Goal: Task Accomplishment & Management: Manage account settings

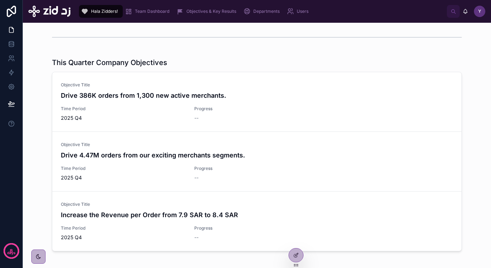
scroll to position [156, 0]
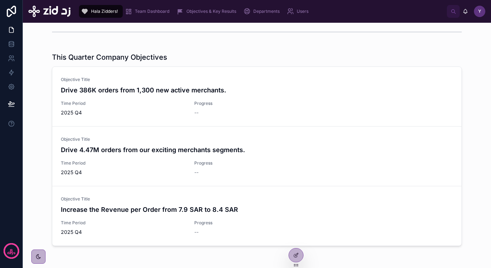
click at [197, 111] on span "--" at bounding box center [196, 112] width 4 height 7
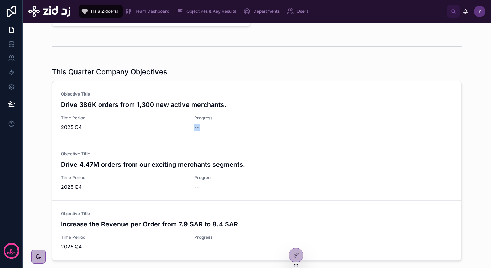
scroll to position [0, 0]
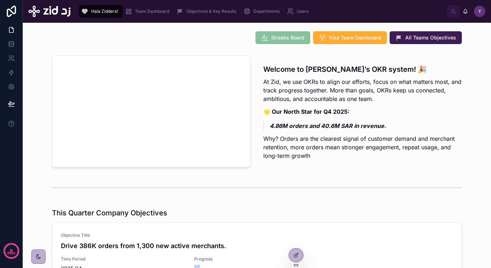
click at [148, 13] on span "Team Dashboard" at bounding box center [152, 12] width 34 height 6
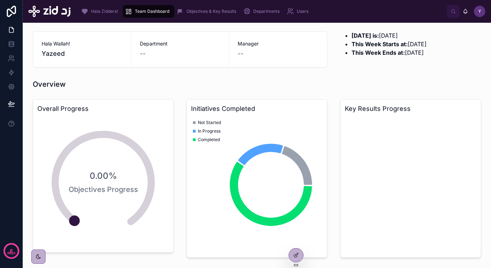
click at [0, 0] on icon at bounding box center [0, 0] width 0 height 0
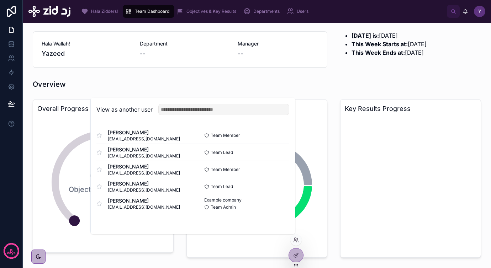
click at [0, 0] on button "Select" at bounding box center [0, 0] width 0 height 0
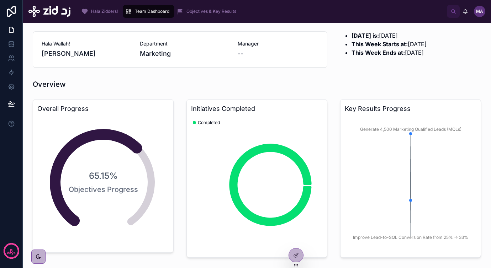
click at [154, 53] on span "Marketing" at bounding box center [155, 54] width 31 height 10
click at [201, 11] on span "Objectives & Key Results" at bounding box center [211, 12] width 50 height 6
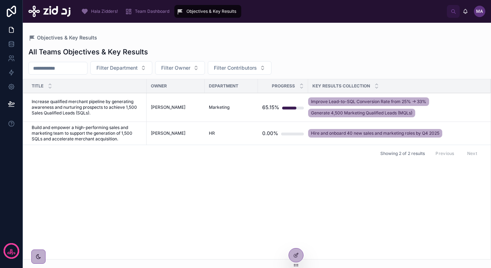
click at [111, 113] on span "Increase qualified merchant pipeline by generating awareness and nurturing pros…" at bounding box center [87, 107] width 111 height 17
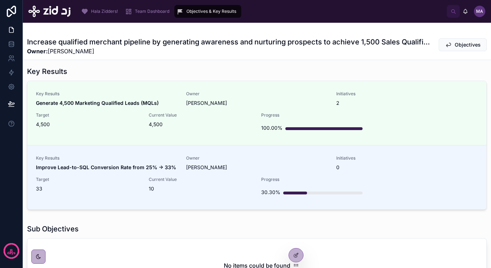
scroll to position [139, 0]
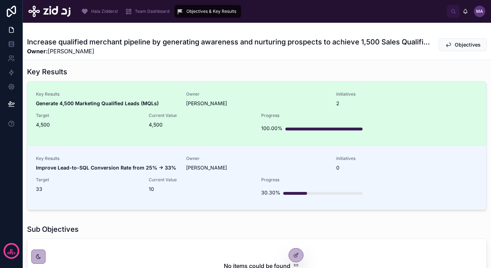
click at [218, 133] on div "Current Value 4,500" at bounding box center [201, 124] width 104 height 23
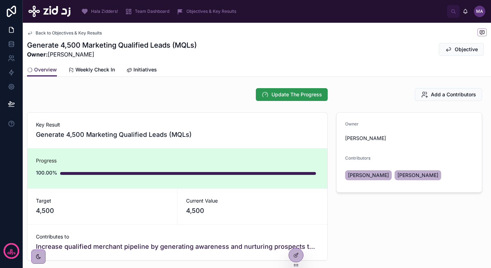
click at [295, 97] on span "Update The Progress" at bounding box center [296, 94] width 50 height 7
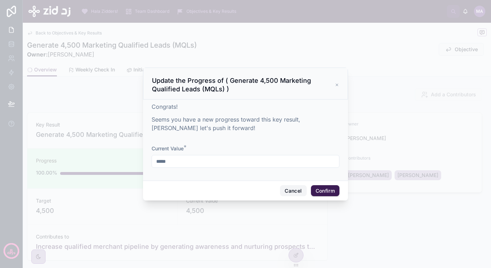
click at [284, 190] on button "Cancel" at bounding box center [293, 190] width 26 height 11
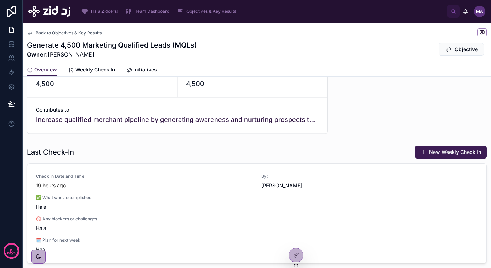
scroll to position [162, 0]
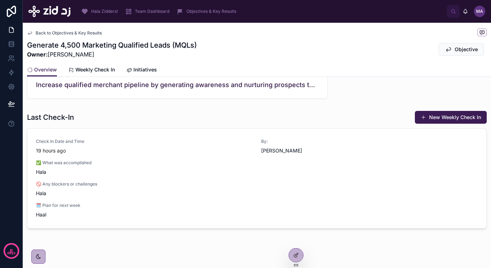
click at [103, 69] on span "Weekly Check In" at bounding box center [94, 69] width 39 height 7
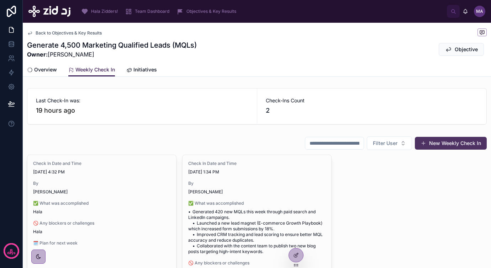
click at [437, 147] on button "New Weekly Check In" at bounding box center [451, 143] width 72 height 13
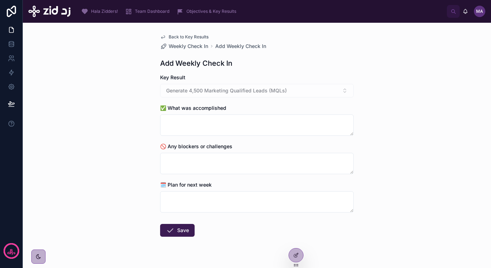
click at [206, 38] on span "Back to Key Results" at bounding box center [189, 37] width 40 height 6
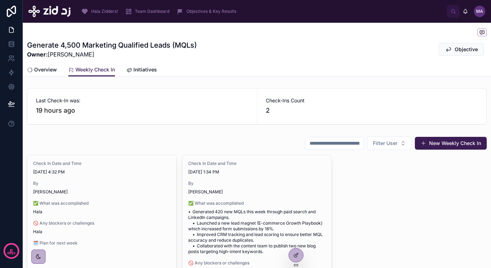
click at [134, 68] on span "Initiatives" at bounding box center [144, 69] width 23 height 7
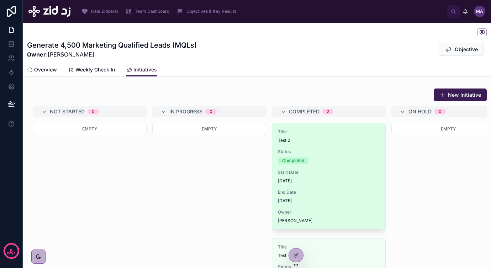
click at [337, 156] on div "Status Completed" at bounding box center [329, 156] width 102 height 15
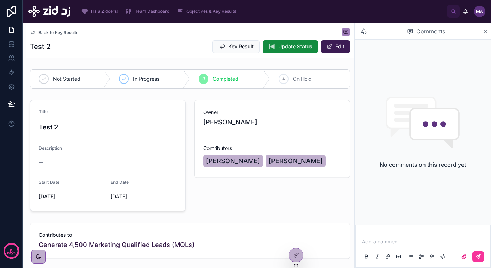
click at [401, 244] on p at bounding box center [424, 241] width 125 height 7
click at [295, 47] on span "Update Status" at bounding box center [295, 46] width 34 height 7
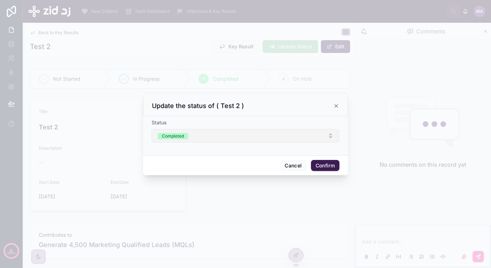
click at [265, 138] on button "Completed" at bounding box center [245, 136] width 188 height 14
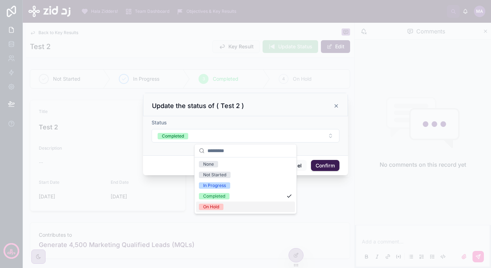
click at [242, 206] on div "On Hold" at bounding box center [245, 207] width 99 height 11
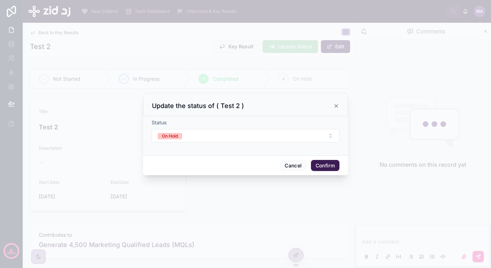
click at [325, 167] on button "Confirm" at bounding box center [325, 165] width 28 height 11
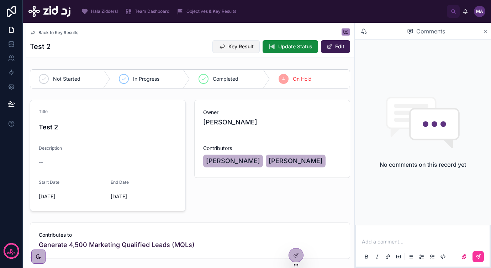
click at [236, 44] on span "Key Result" at bounding box center [240, 46] width 25 height 7
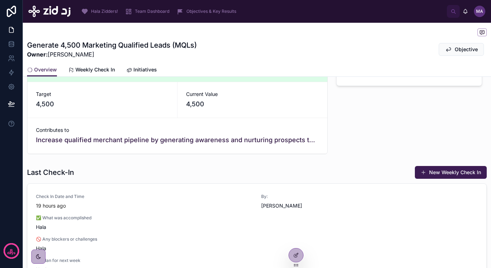
scroll to position [111, 0]
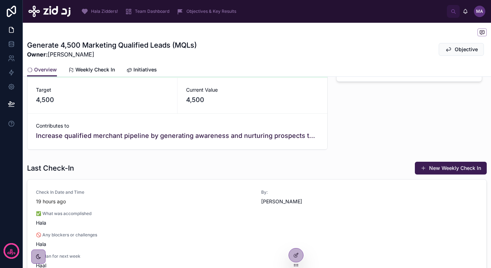
click at [90, 74] on link "Weekly Check In" at bounding box center [91, 70] width 47 height 14
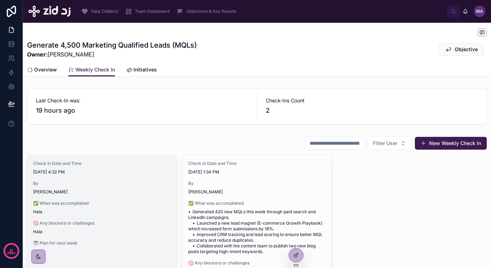
scroll to position [89, 0]
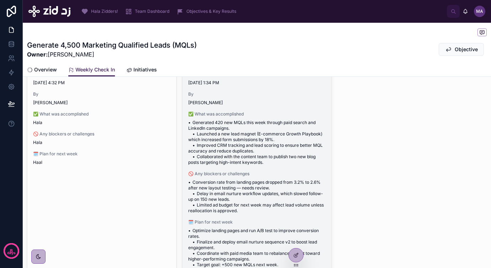
click at [231, 157] on span "• Generated 420 new MQLs this week through paid search and LinkedIn campaigns. …" at bounding box center [256, 143] width 137 height 46
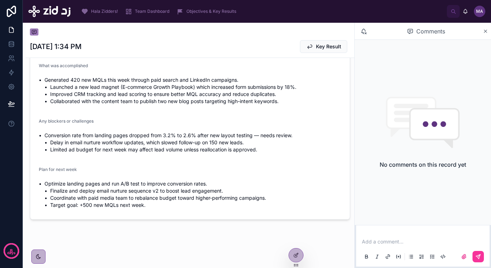
scroll to position [86, 0]
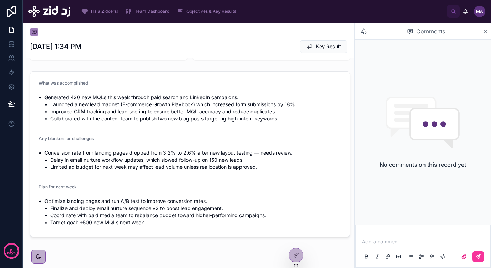
click at [394, 247] on div "Add a comment..." at bounding box center [422, 249] width 125 height 30
click at [381, 242] on p at bounding box center [424, 241] width 125 height 7
click at [189, 14] on div "Objectives & Key Results" at bounding box center [207, 11] width 63 height 11
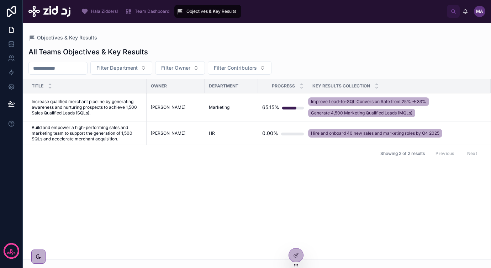
click at [116, 102] on span "Increase qualified merchant pipeline by generating awareness and nurturing pros…" at bounding box center [87, 107] width 111 height 17
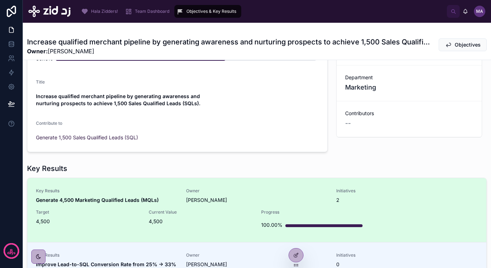
scroll to position [47, 0]
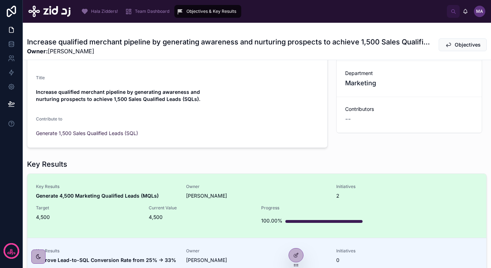
click at [231, 211] on div "Current Value 4,500" at bounding box center [201, 213] width 104 height 16
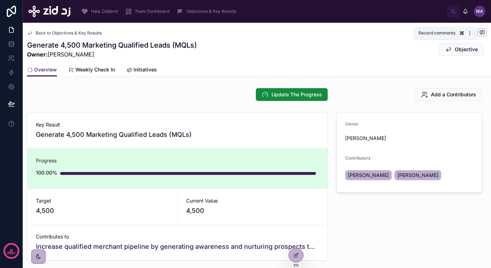
click at [482, 33] on icon at bounding box center [482, 33] width 6 height 6
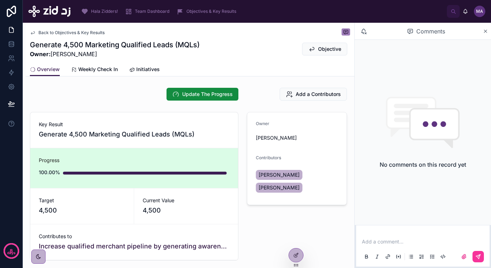
click at [481, 32] on div "Comments" at bounding box center [425, 31] width 113 height 12
click at [484, 32] on icon at bounding box center [485, 31] width 3 height 3
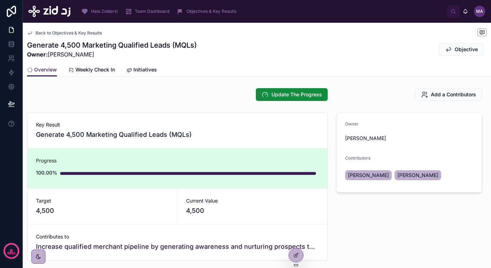
click at [156, 9] on span "Team Dashboard" at bounding box center [152, 12] width 34 height 6
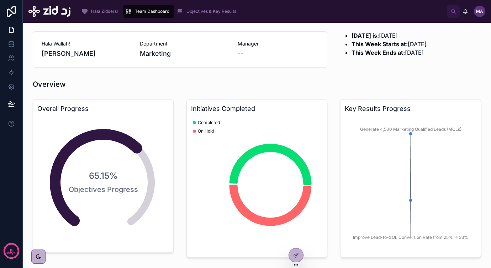
click at [226, 12] on span "Objectives & Key Results" at bounding box center [211, 12] width 50 height 6
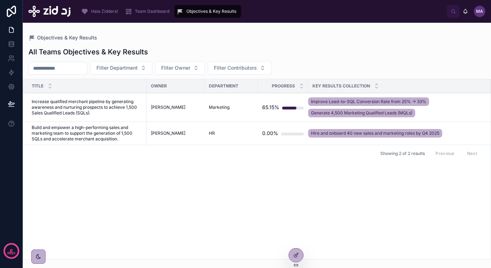
click at [81, 107] on span "Increase qualified merchant pipeline by generating awareness and nurturing pros…" at bounding box center [87, 107] width 111 height 17
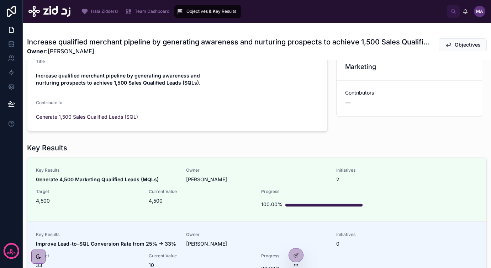
scroll to position [85, 0]
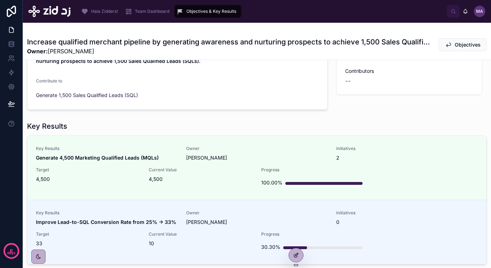
click at [290, 253] on div at bounding box center [296, 256] width 14 height 14
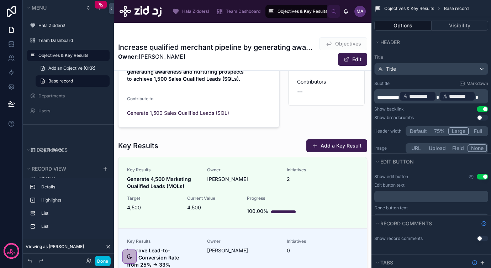
click at [220, 167] on div at bounding box center [242, 224] width 257 height 177
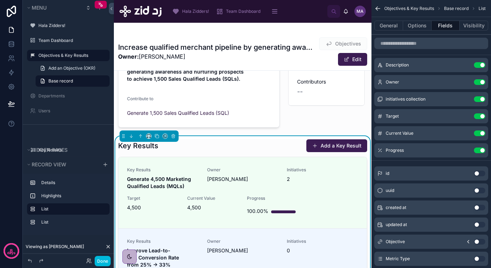
click at [231, 180] on div "[PERSON_NAME]" at bounding box center [242, 179] width 71 height 7
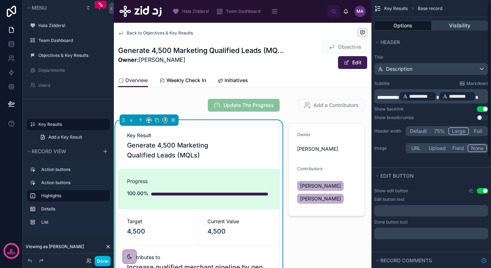
click at [450, 28] on button "Visibility" at bounding box center [459, 26] width 57 height 10
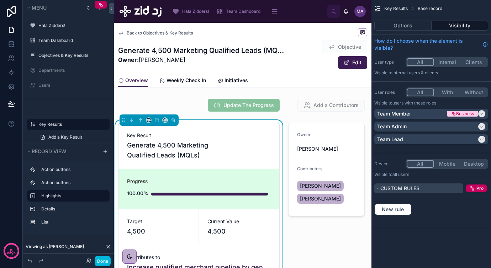
click at [393, 190] on span "Custom rules" at bounding box center [399, 188] width 39 height 6
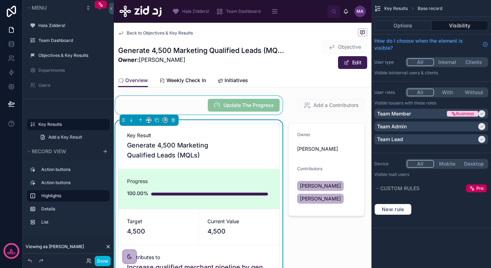
click at [223, 105] on div at bounding box center [199, 105] width 170 height 18
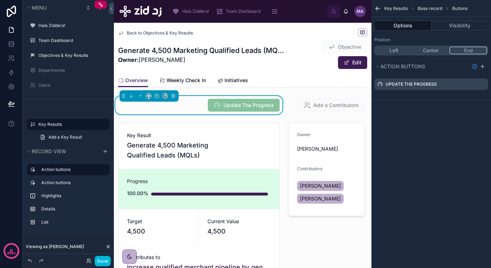
click at [0, 0] on icon "scrollable content" at bounding box center [0, 0] width 0 height 0
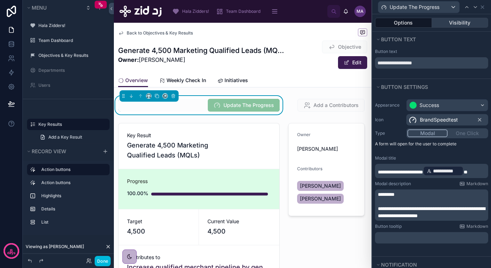
click at [439, 18] on button "Visibility" at bounding box center [460, 23] width 57 height 10
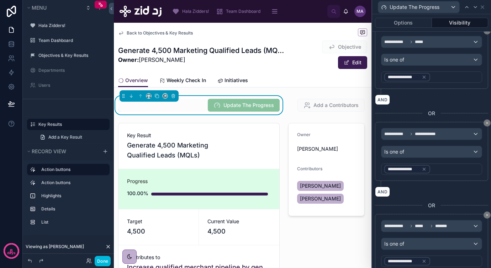
scroll to position [167, 0]
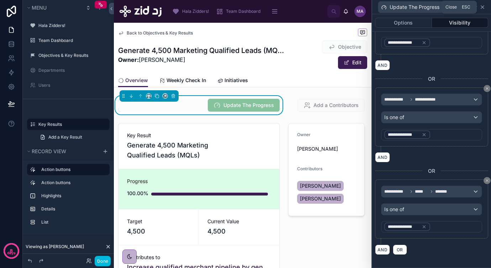
click at [481, 7] on icon at bounding box center [482, 7] width 3 height 3
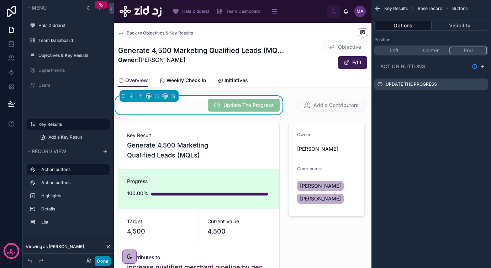
click at [105, 258] on button "Done" at bounding box center [103, 261] width 16 height 10
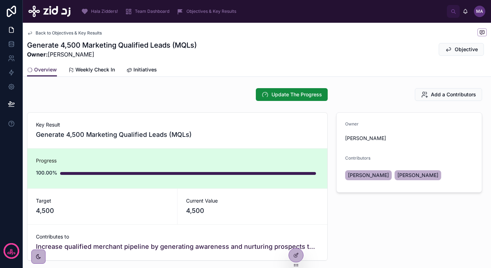
click at [141, 15] on div "Team Dashboard" at bounding box center [148, 11] width 47 height 11
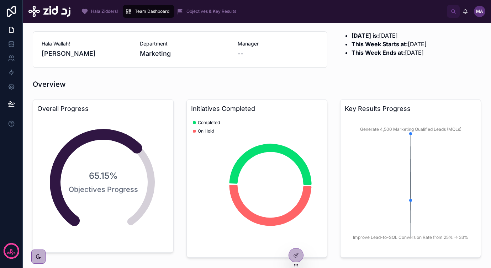
click at [108, 14] on div "Hala Zidders!" at bounding box center [100, 11] width 39 height 11
